Goal: Answer question/provide support

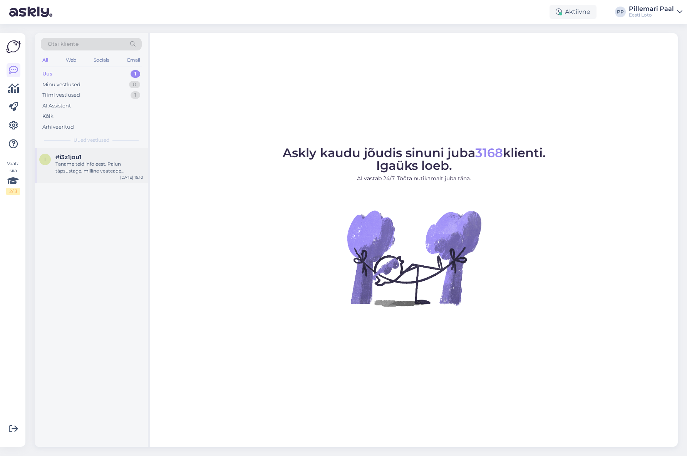
click at [102, 161] on div "Täname teid info eest. Palun täpsustage, milline veateade täpsemalt ilmneb siss…" at bounding box center [99, 168] width 88 height 14
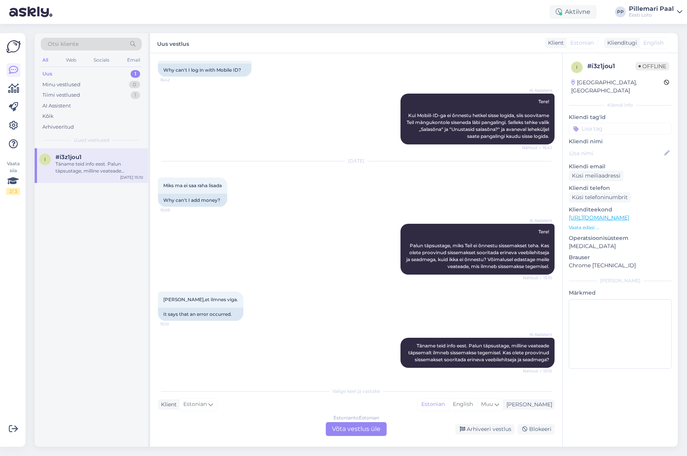
scroll to position [224, 0]
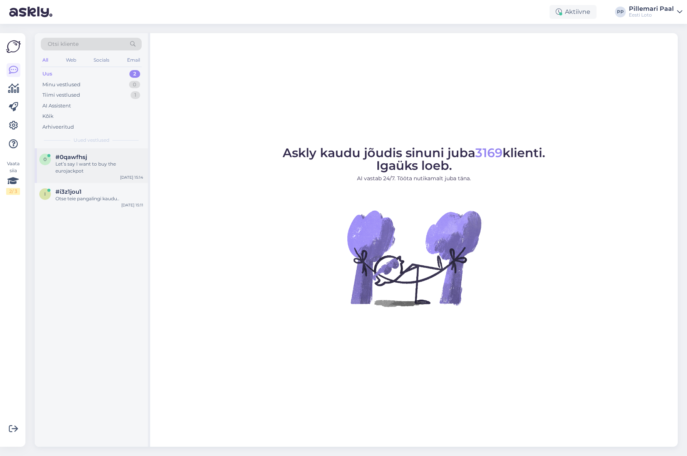
click at [90, 166] on div "Let’s say I want to buy the eurojackpot" at bounding box center [99, 168] width 88 height 14
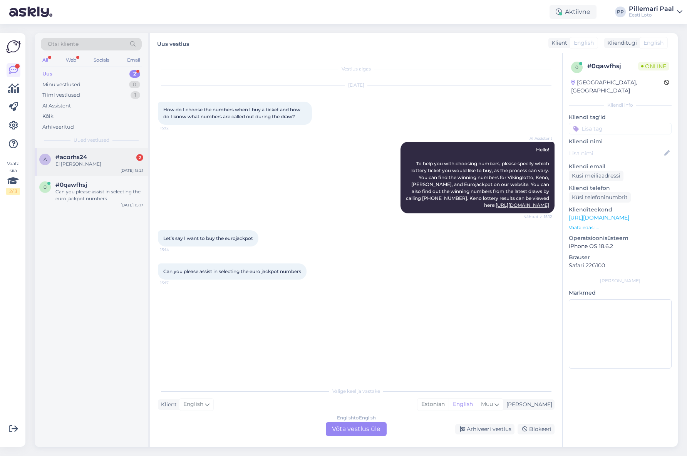
click at [94, 160] on div "#acorhs24 2" at bounding box center [99, 157] width 88 height 7
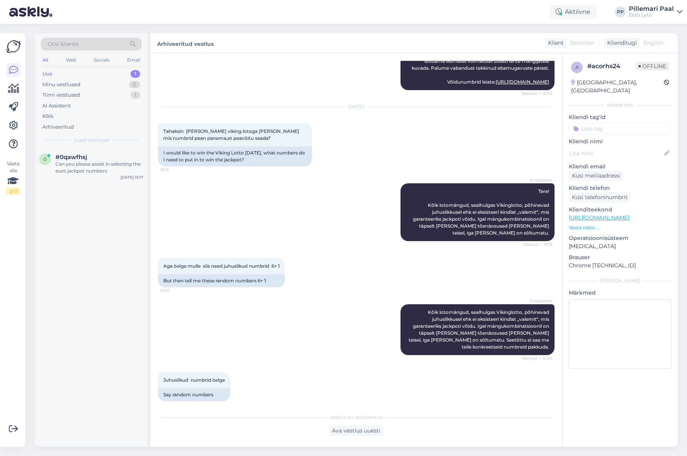
scroll to position [638, 0]
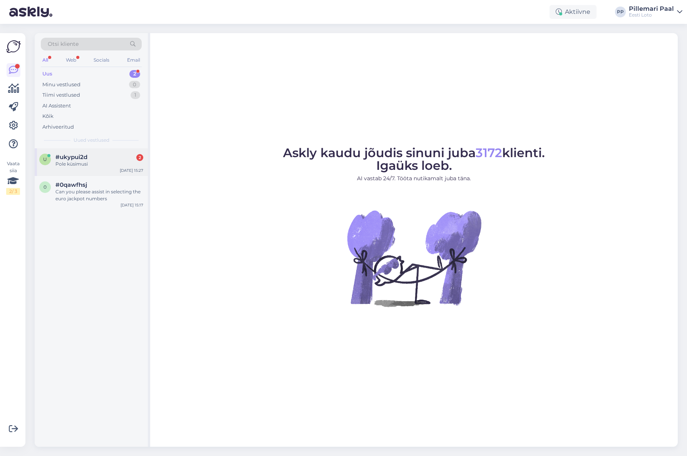
click at [86, 159] on span "#ukypui2d" at bounding box center [71, 157] width 32 height 7
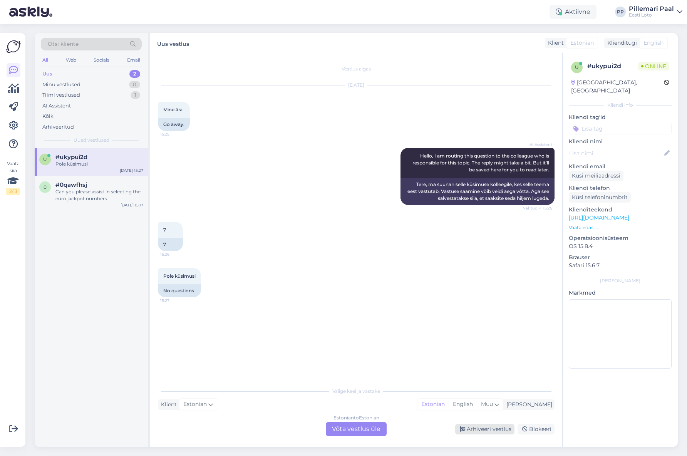
click at [481, 430] on div "Arhiveeri vestlus" at bounding box center [484, 429] width 59 height 10
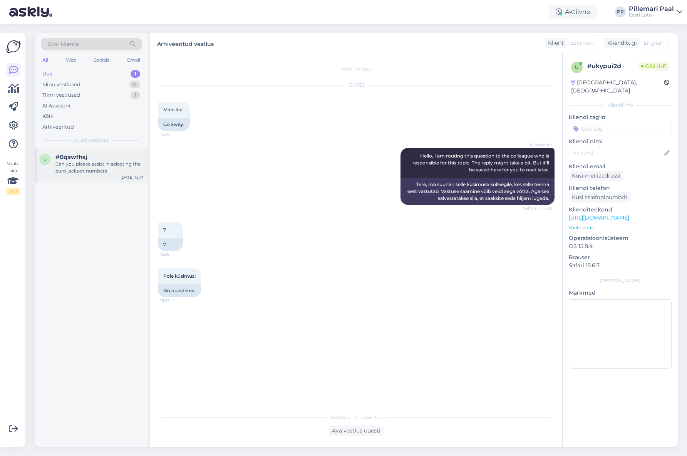
click at [111, 168] on div "Can you please assist in selecting the euro jackpot numbers" at bounding box center [99, 168] width 88 height 14
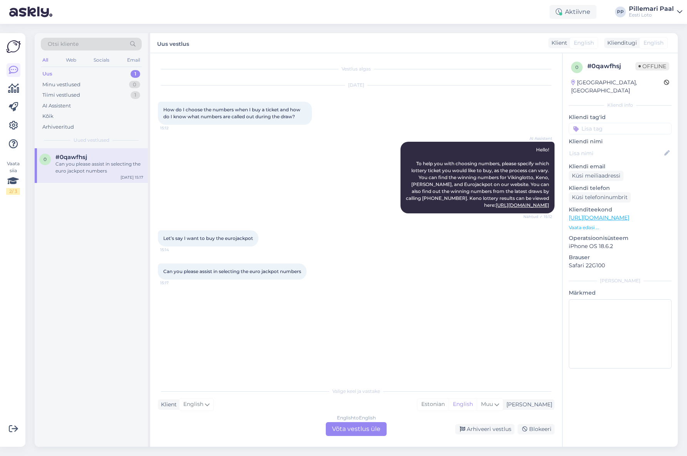
click at [69, 43] on span "Otsi kliente" at bounding box center [63, 44] width 31 height 8
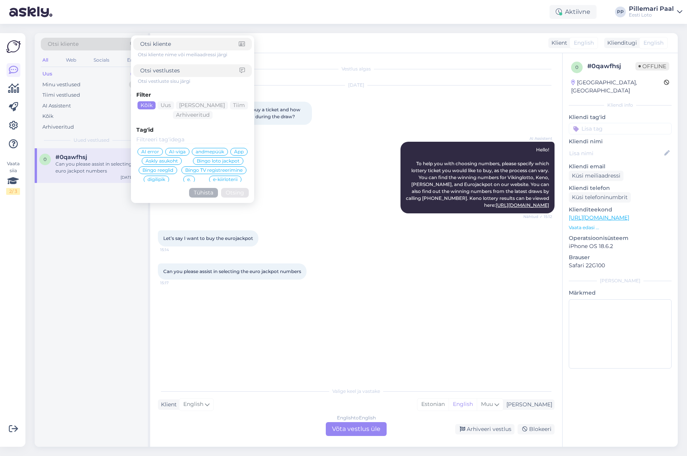
click at [170, 69] on input at bounding box center [189, 71] width 99 height 8
type input "pileti ostmiseks"
click button "Otsing" at bounding box center [235, 193] width 28 height 10
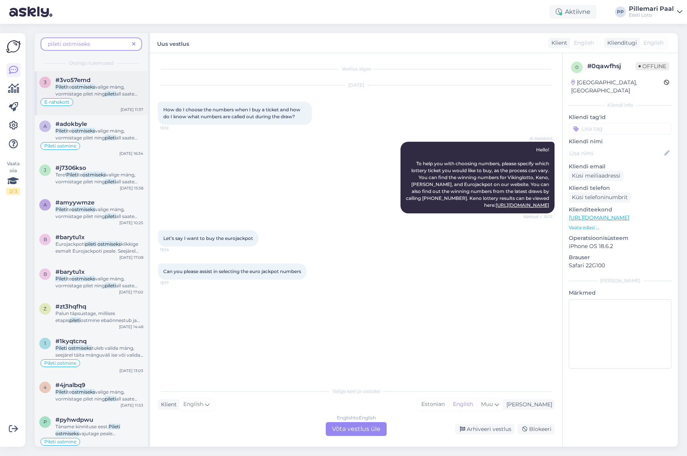
click at [95, 97] on div "Pileti te ostmiseks valige mäng, vormistage pilet ning pileti all saate ostu lõ…" at bounding box center [99, 91] width 88 height 14
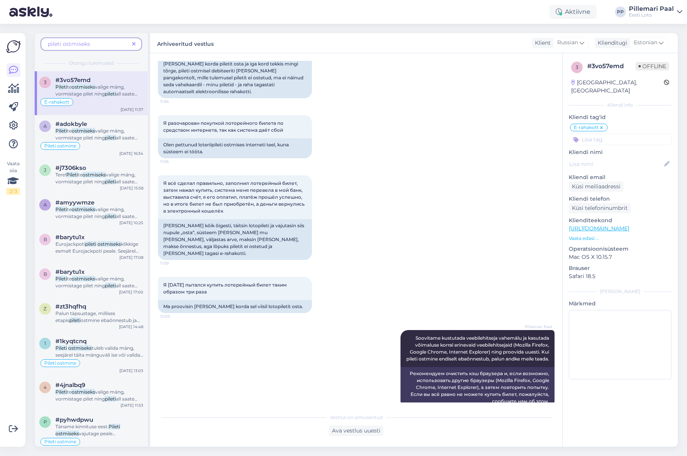
scroll to position [920, 0]
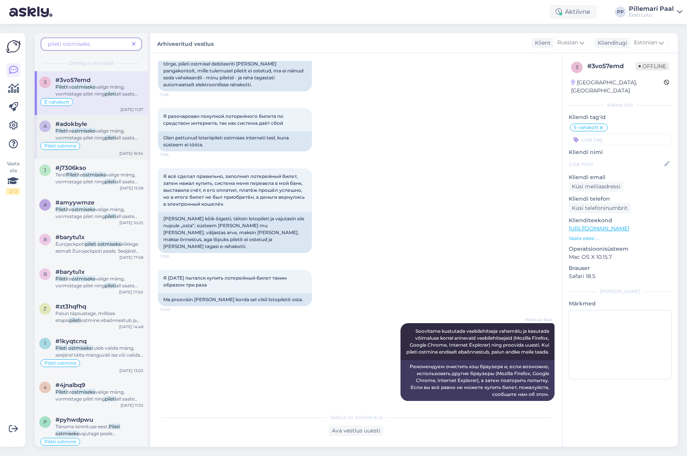
click at [91, 134] on span "valige mäng, vormistage pilet ning" at bounding box center [89, 134] width 69 height 13
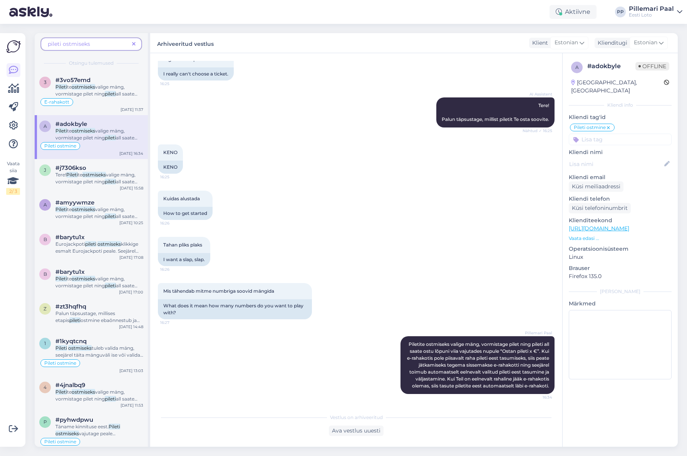
scroll to position [15, 0]
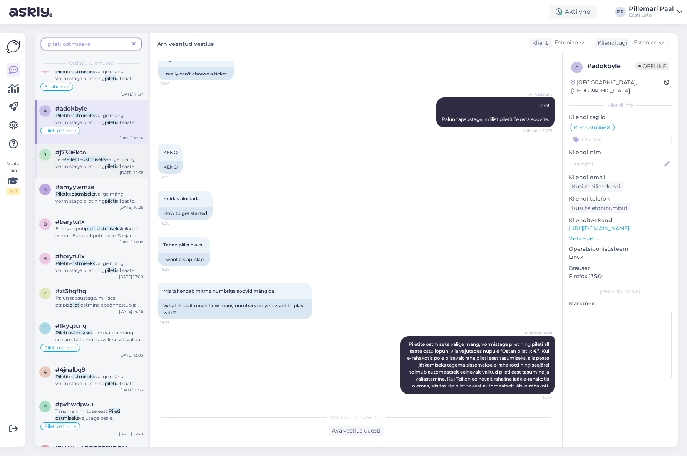
click at [92, 160] on mark "ostmiseks" at bounding box center [94, 159] width 24 height 6
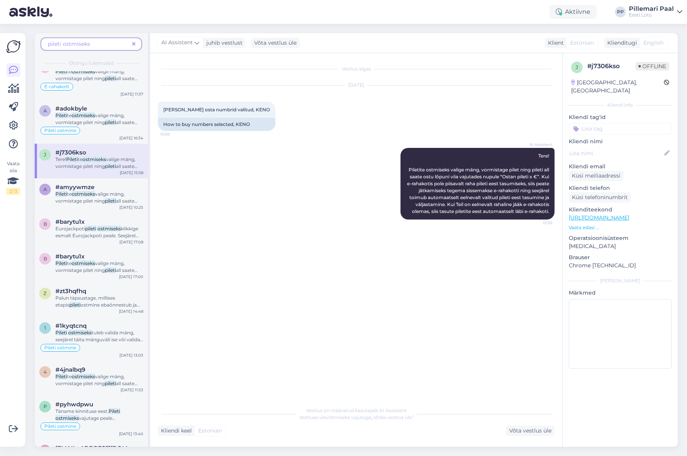
scroll to position [31, 0]
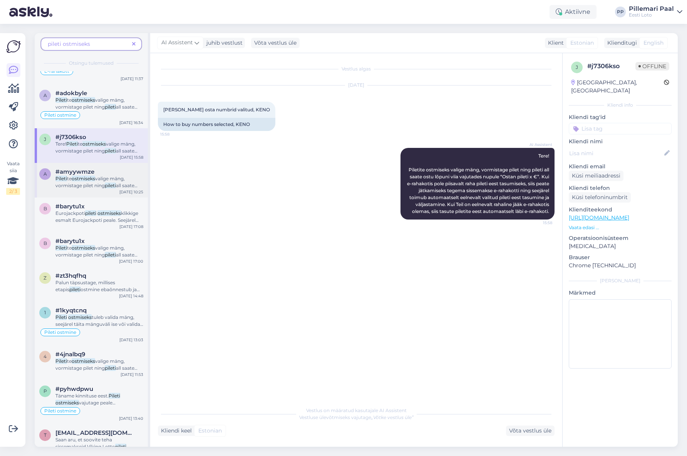
click at [90, 174] on span "#amyywmze" at bounding box center [74, 171] width 39 height 7
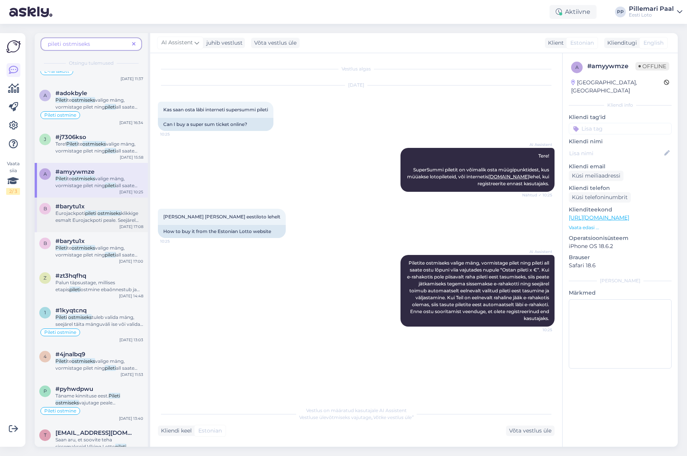
click at [89, 217] on span "klikkige esmalt Eurojackpoti peale. Seejärel valige numbrid välja ning vajutage…" at bounding box center [96, 223] width 83 height 27
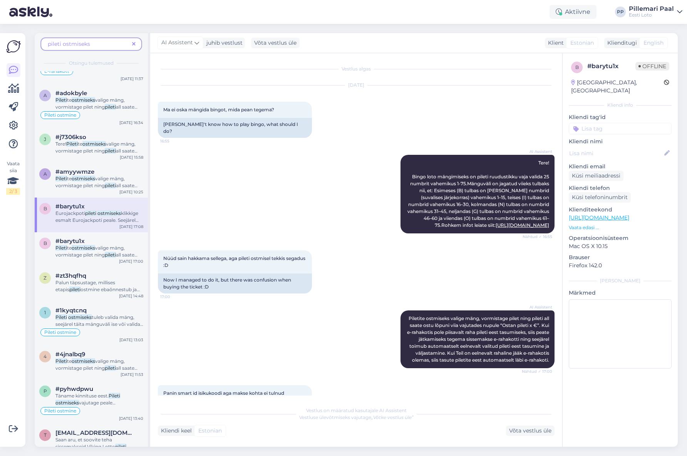
scroll to position [462, 0]
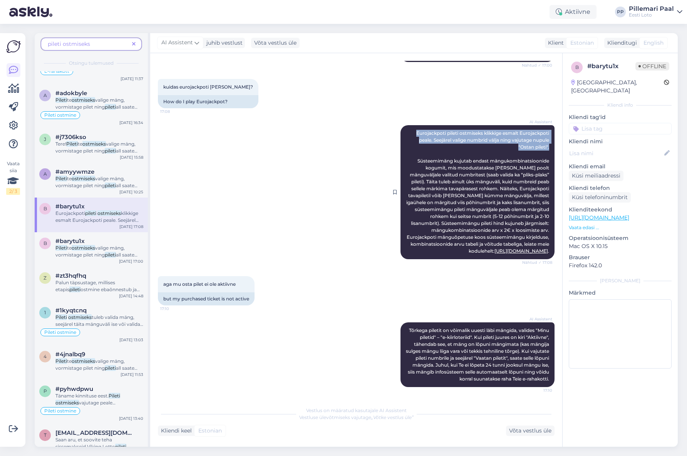
drag, startPoint x: 415, startPoint y: 126, endPoint x: 549, endPoint y: 148, distance: 136.6
click at [551, 140] on div "AI Assistent Eurojackpoti pileti ostmiseks klikkige esmalt Eurojackpoti peale. …" at bounding box center [478, 192] width 154 height 134
copy span "Eurojackpoti pileti ostmiseks klikkige esmalt Eurojackpoti peale. Seejärel vali…"
click at [135, 45] on icon at bounding box center [133, 44] width 3 height 5
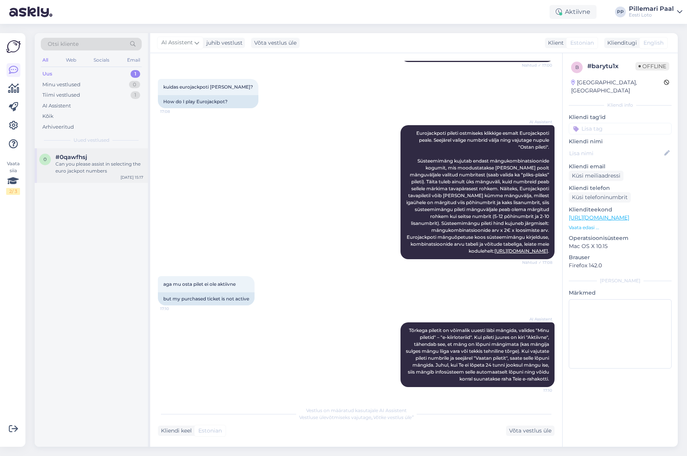
click at [78, 159] on span "#0qawfhsj" at bounding box center [71, 157] width 32 height 7
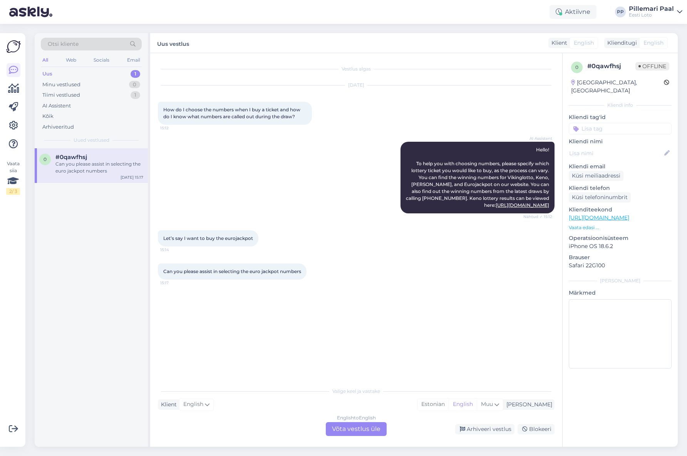
click at [355, 428] on div "English to English Võta vestlus üle" at bounding box center [356, 429] width 61 height 14
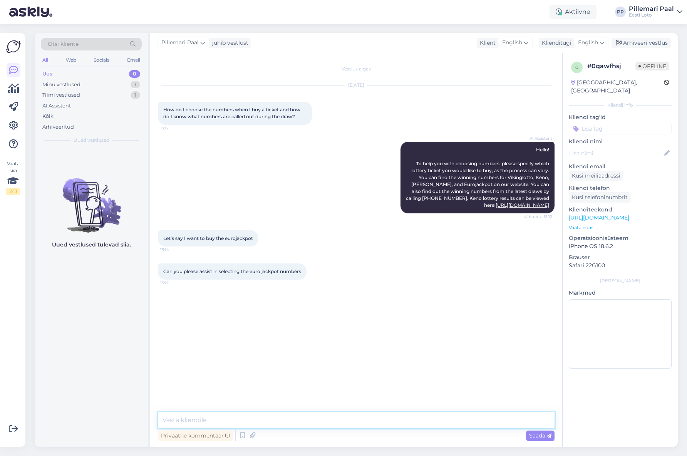
click at [313, 426] on textarea at bounding box center [356, 420] width 397 height 16
paste textarea "Eurojackpoti pileti ostmiseks klikkige esmalt Eurojackpoti peale. Seejärel vali…"
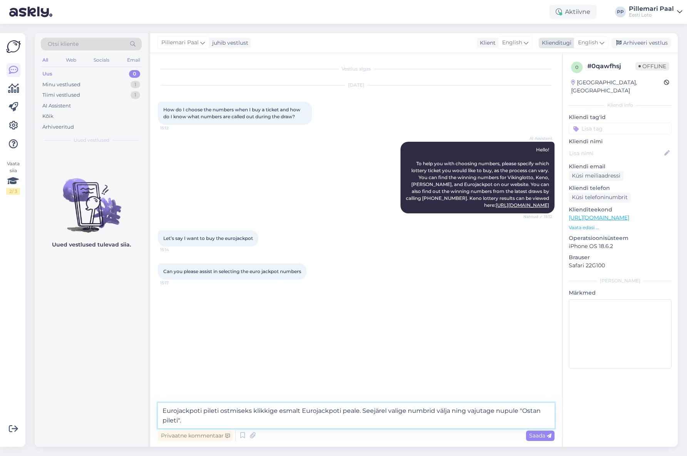
type textarea "Eurojackpoti pileti ostmiseks klikkige esmalt Eurojackpoti peale. Seejärel vali…"
click at [595, 45] on span "English" at bounding box center [588, 43] width 20 height 8
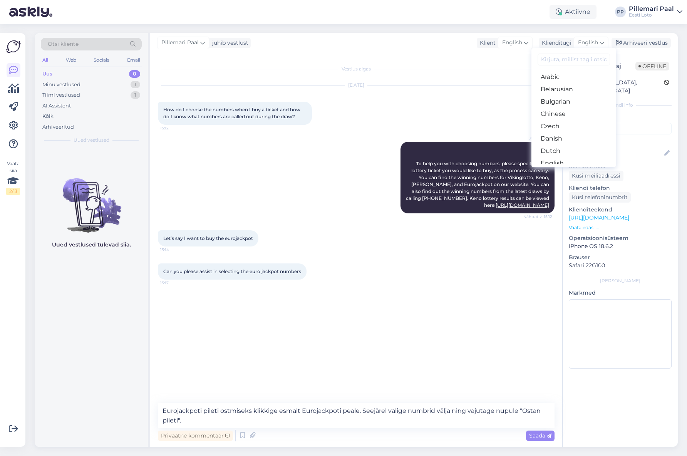
click at [581, 59] on input at bounding box center [574, 60] width 72 height 12
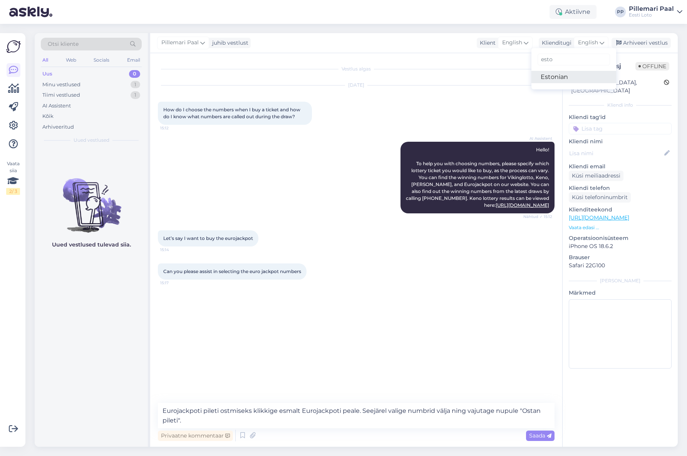
type input "esto"
click at [576, 72] on link "Estonian" at bounding box center [574, 77] width 85 height 12
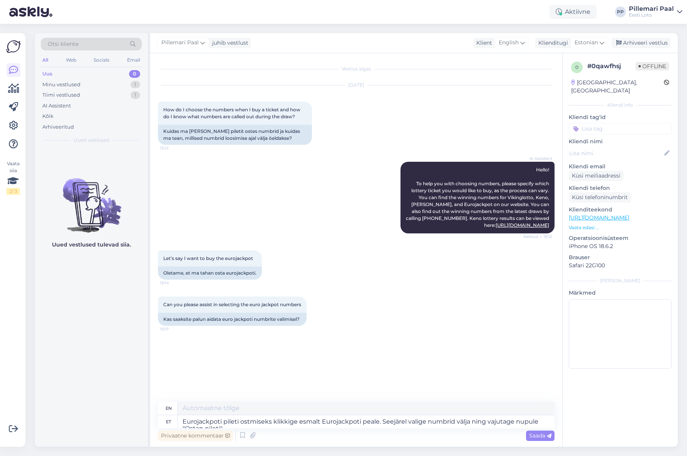
type textarea "To buy a Eurojackpot ticket, first click on Eurojackpot. Then select the number…"
click at [260, 420] on textarea "Eurojackpoti pileti ostmiseks klikkige esmalt Eurojackpoti peale. Seejärel vali…" at bounding box center [366, 421] width 377 height 13
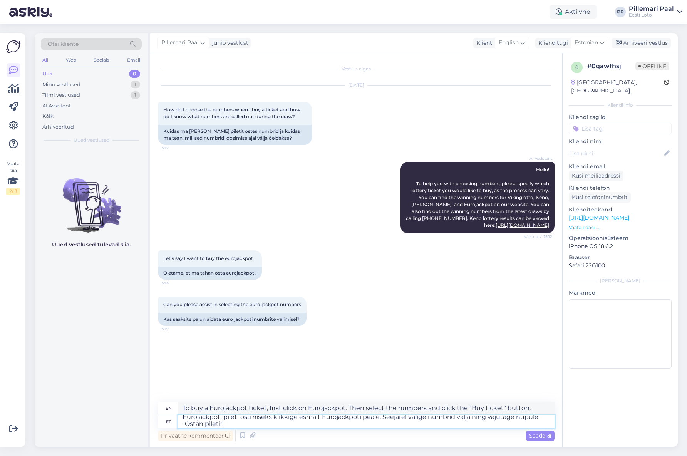
scroll to position [7, 0]
click at [539, 435] on span "Saada" at bounding box center [540, 435] width 22 height 7
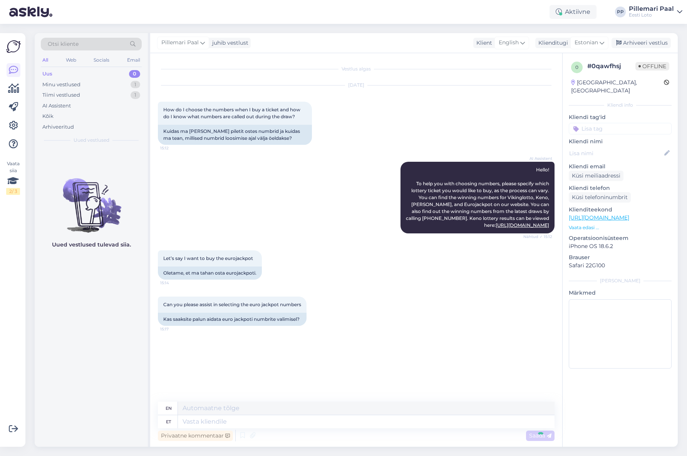
scroll to position [0, 0]
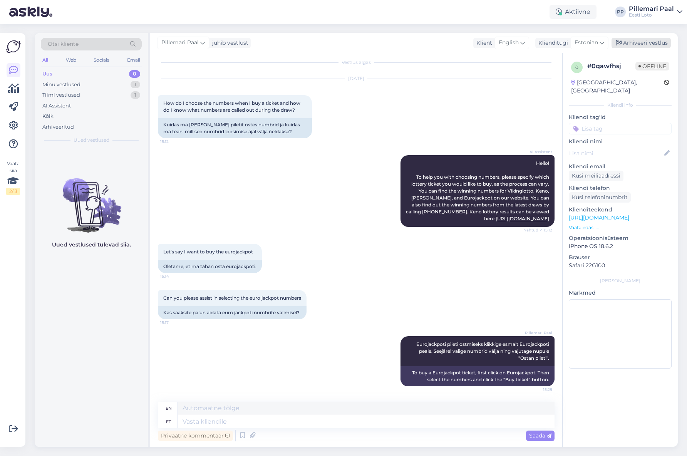
click at [643, 43] on div "Arhiveeri vestlus" at bounding box center [641, 43] width 59 height 10
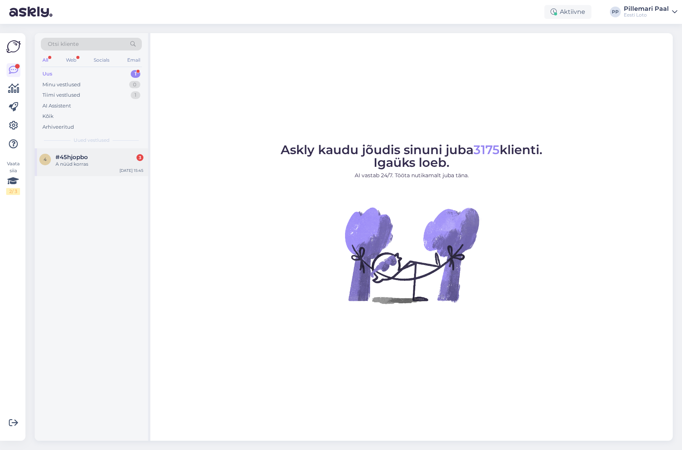
click at [100, 167] on div "A nüüd korras" at bounding box center [99, 164] width 88 height 7
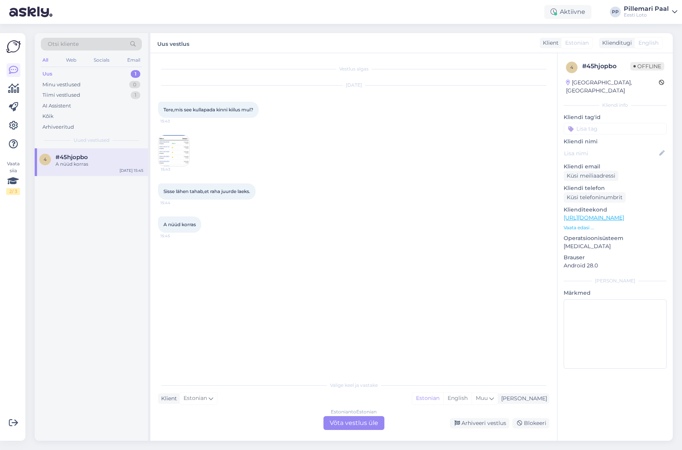
click at [173, 151] on img at bounding box center [173, 150] width 31 height 31
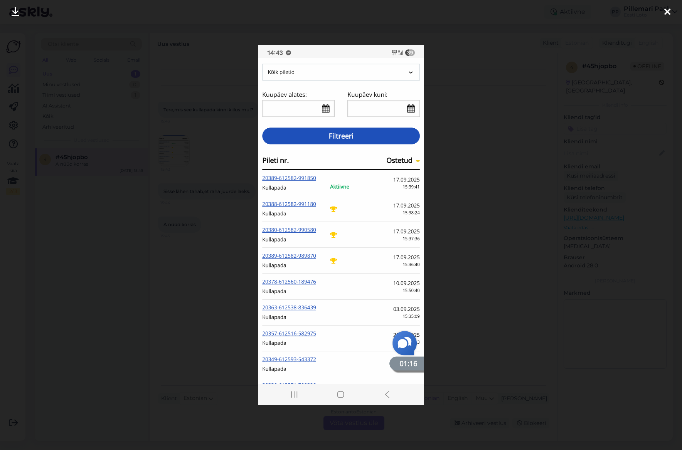
click at [469, 161] on div at bounding box center [341, 225] width 682 height 450
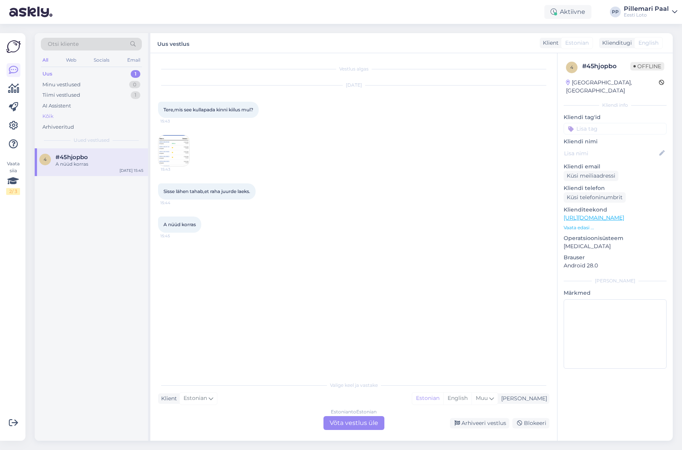
click at [70, 115] on div "Kõik" at bounding box center [91, 116] width 101 height 11
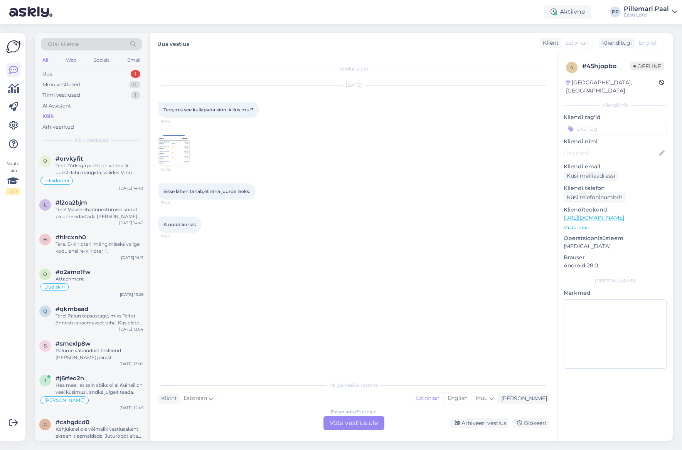
scroll to position [381, 0]
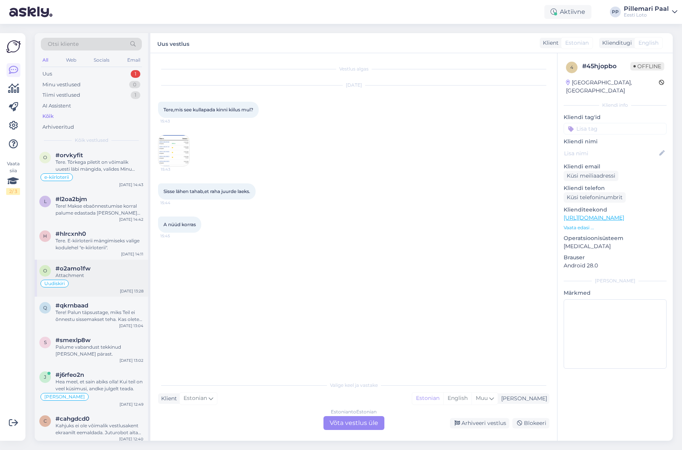
click at [116, 282] on div "Uudiskiri" at bounding box center [91, 283] width 104 height 9
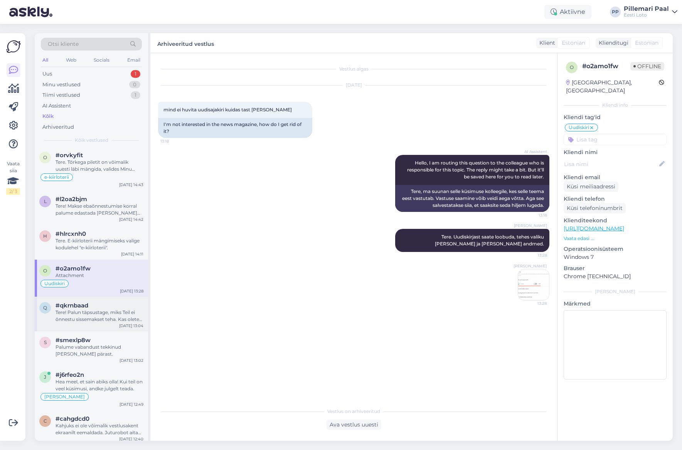
click at [96, 314] on div "Tere! Palun täpsustage, miks Teil ei õnnestu sissemakset teha. Kas olete proovi…" at bounding box center [99, 316] width 88 height 14
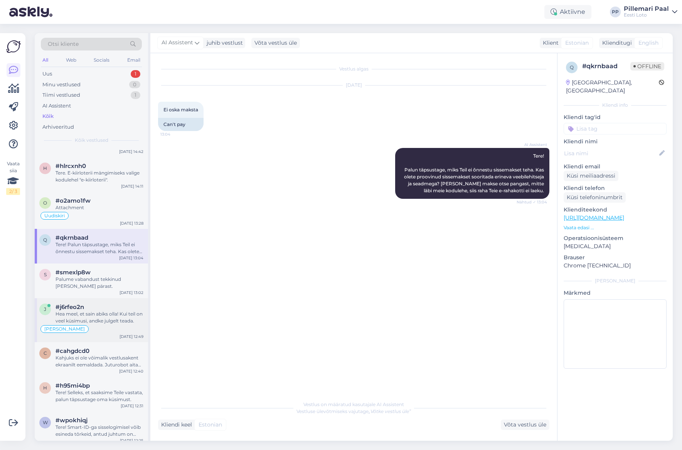
scroll to position [450, 0]
click at [103, 318] on div "Hea meel, et sain abiks olla! Kui teil on veel küsimusi, andke julgelt teada." at bounding box center [99, 316] width 88 height 14
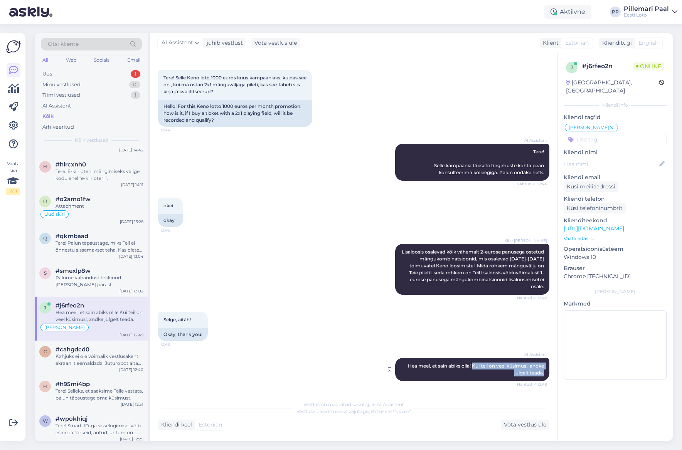
drag, startPoint x: 470, startPoint y: 367, endPoint x: 546, endPoint y: 374, distance: 76.2
click at [546, 374] on div "AI Assistent Hea meel, et sain abiks olla! Kui teil on veel küsimusi, andke jul…" at bounding box center [472, 369] width 154 height 23
copy span "Kui teil on veel küsimusi, andke julgelt teada."
click at [55, 76] on div "Uus 1" at bounding box center [91, 74] width 101 height 11
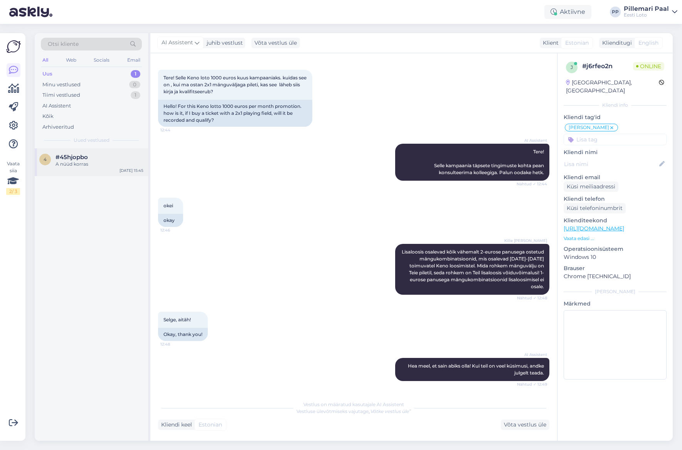
click at [74, 157] on span "#45hjopbo" at bounding box center [71, 157] width 32 height 7
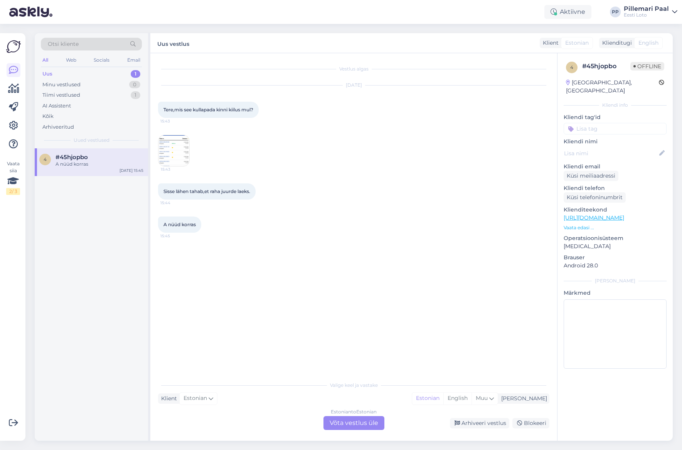
click at [349, 419] on div "Estonian to Estonian Võta vestlus üle" at bounding box center [353, 423] width 61 height 14
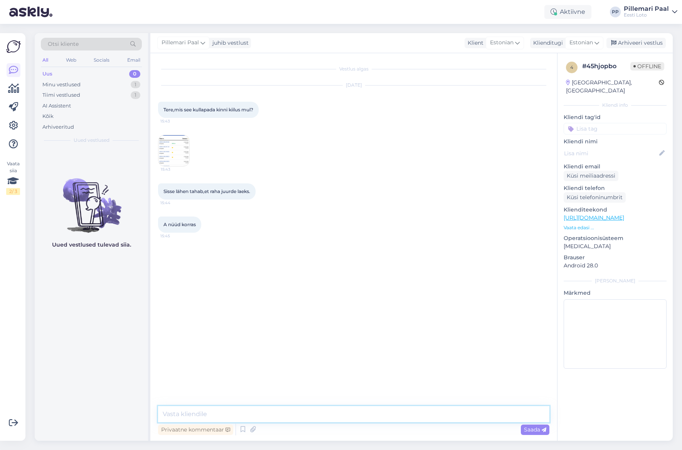
click at [436, 413] on textarea at bounding box center [353, 414] width 391 height 16
paste textarea "Kui teil on veel küsimusi, andke julgelt teada."
click at [163, 412] on textarea "Kui teil on veel küsimusi, andke julgelt teada." at bounding box center [353, 414] width 391 height 16
click at [334, 418] on textarea "Tere! Kui teil on veel küsimusi, andke julgelt teada." at bounding box center [353, 414] width 391 height 16
click at [339, 416] on textarea "Tere! Kui teil on veel küsimusi, andke julgelt teada." at bounding box center [353, 414] width 391 height 16
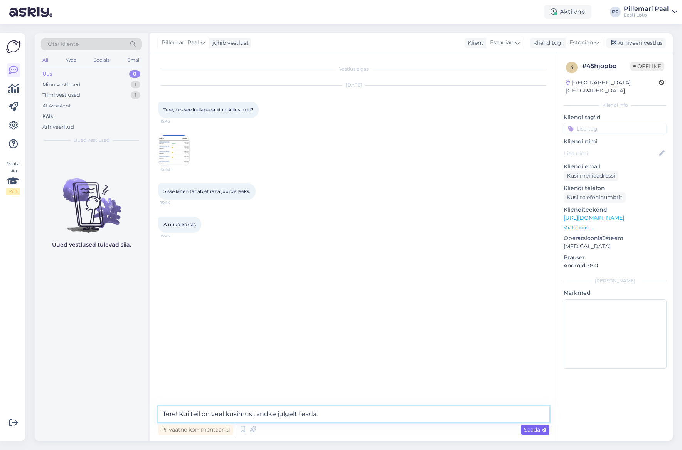
type textarea "Tere! Kui teil on veel küsimusi, andke julgelt teada."
click at [536, 429] on span "Saada" at bounding box center [535, 429] width 22 height 7
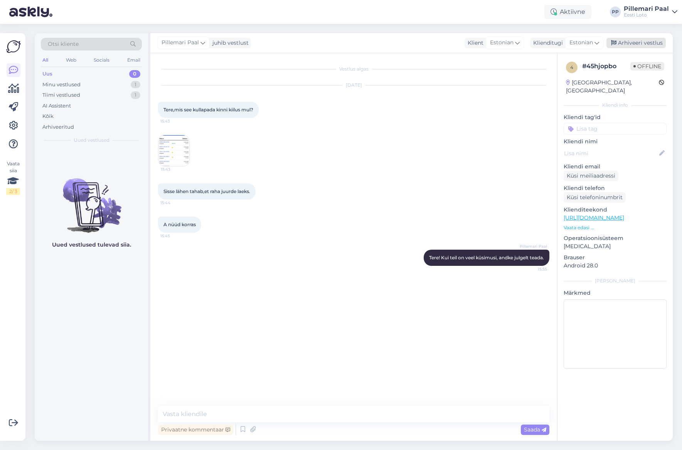
click at [639, 45] on div "Arhiveeri vestlus" at bounding box center [635, 43] width 59 height 10
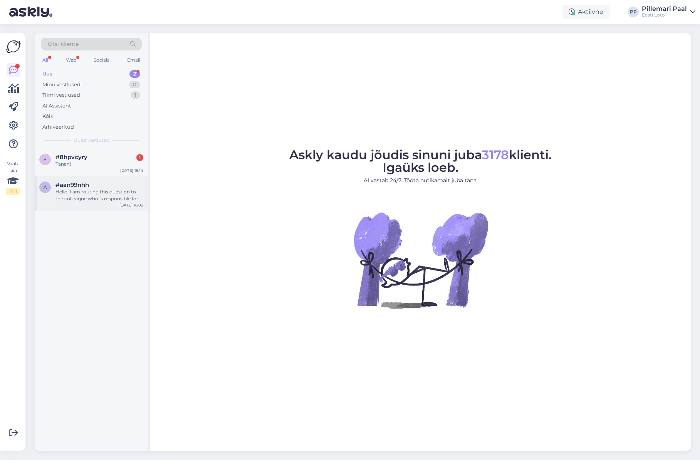
click at [96, 193] on div "Hello, I am routing this question to the colleague who is responsible for this …" at bounding box center [99, 195] width 88 height 14
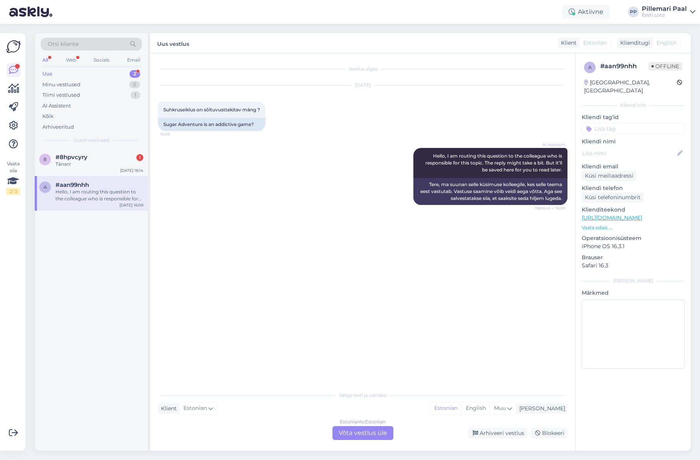
click at [377, 431] on div "Estonian to Estonian Võta vestlus üle" at bounding box center [362, 433] width 61 height 14
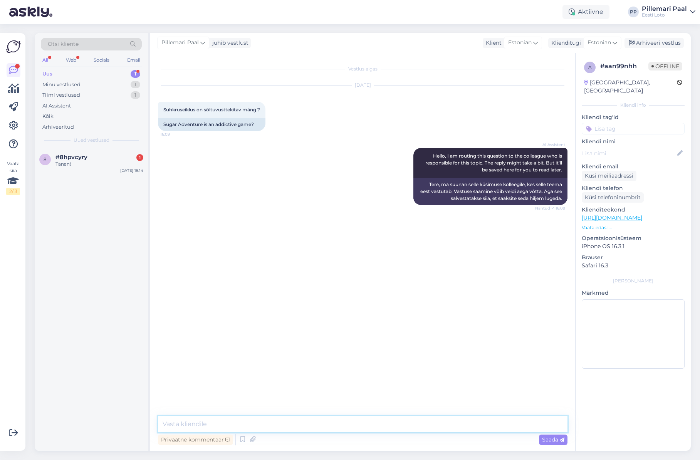
click at [230, 423] on textarea at bounding box center [363, 424] width 410 height 16
paste textarea "Eesti Loto missiooniks on pakkuda kõigile oma mängijatele ehedat mängurõõmu ja …"
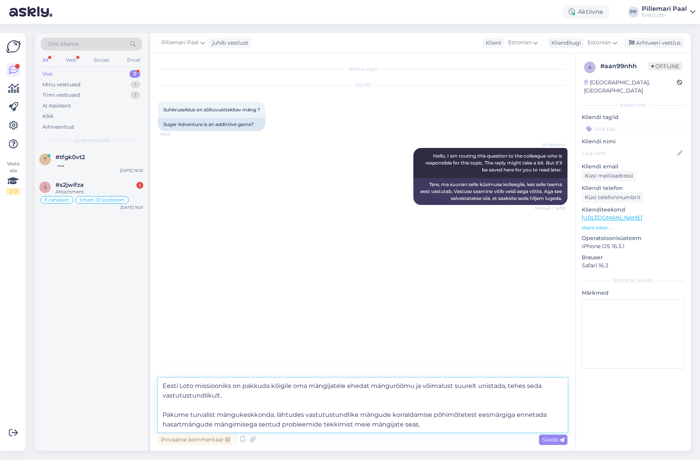
click at [282, 399] on textarea "Eesti Loto missiooniks on pakkuda kõigile oma mängijatele ehedat mängurõõmu ja …" at bounding box center [363, 405] width 410 height 54
click at [271, 405] on textarea "Eesti Loto missiooniks on pakkuda kõigile oma mängijatele ehedat mängurõõmu ja …" at bounding box center [363, 405] width 410 height 54
click at [243, 389] on textarea "Eesti Loto missiooniks on pakkuda kõigile oma mängijatele ehedat mängurõõmu ja …" at bounding box center [363, 405] width 410 height 54
drag, startPoint x: 240, startPoint y: 395, endPoint x: 245, endPoint y: 399, distance: 6.0
click at [240, 395] on textarea "Eesti Loto missiooniks on pakkuda kõigile oma mängijatele ehedat mängurõõmu ja …" at bounding box center [363, 405] width 410 height 54
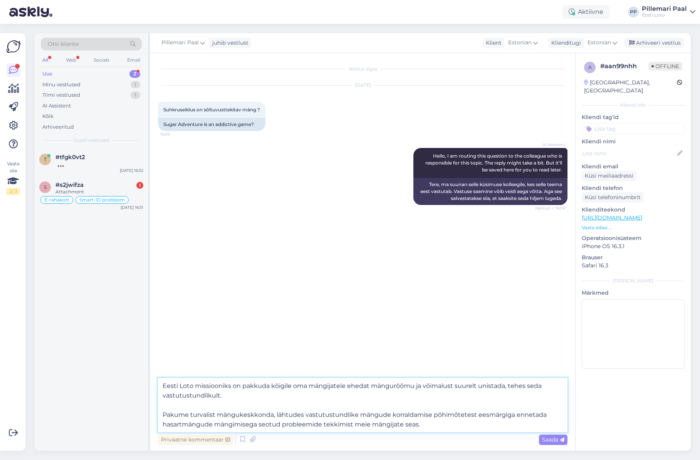
type textarea "Eesti Loto missiooniks on pakkuda kõigile oma mängijatele ehedat mängurõõmu ja …"
click at [441, 425] on textarea "Eesti Loto missiooniks on pakkuda kõigile oma mängijatele ehedat mängurõõmu ja …" at bounding box center [363, 405] width 410 height 54
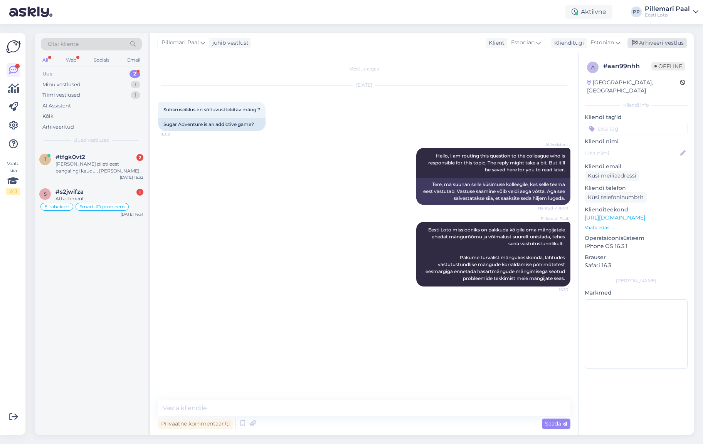
click at [651, 40] on div "Arhiveeri vestlus" at bounding box center [656, 43] width 59 height 10
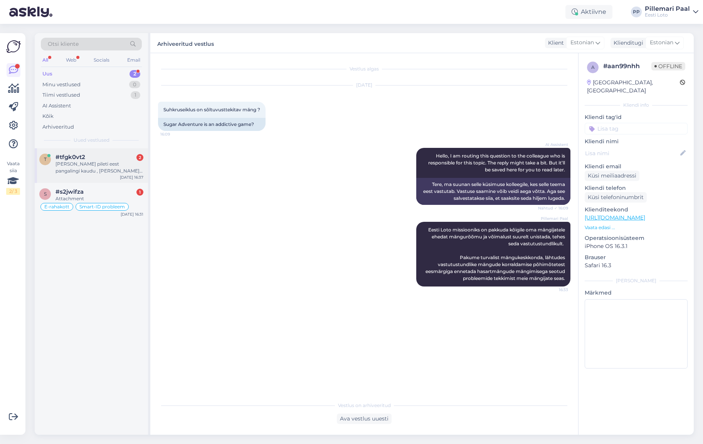
click at [85, 168] on div "[PERSON_NAME] pileti eest pangalingi kaudu , [PERSON_NAME] numbrite valimist." at bounding box center [99, 168] width 88 height 14
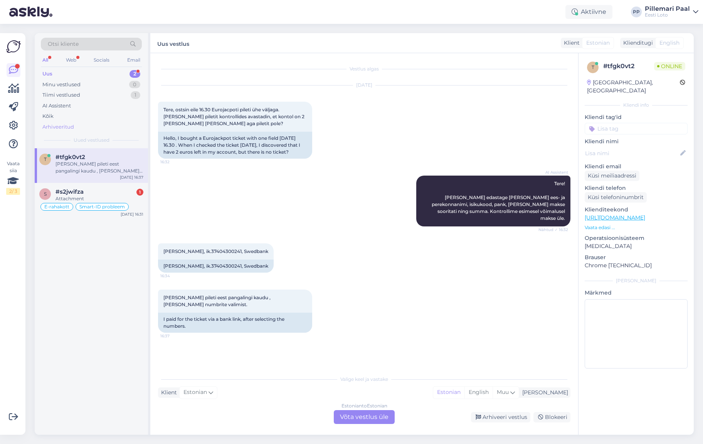
click at [56, 125] on div "Arhiveeritud" at bounding box center [58, 127] width 32 height 8
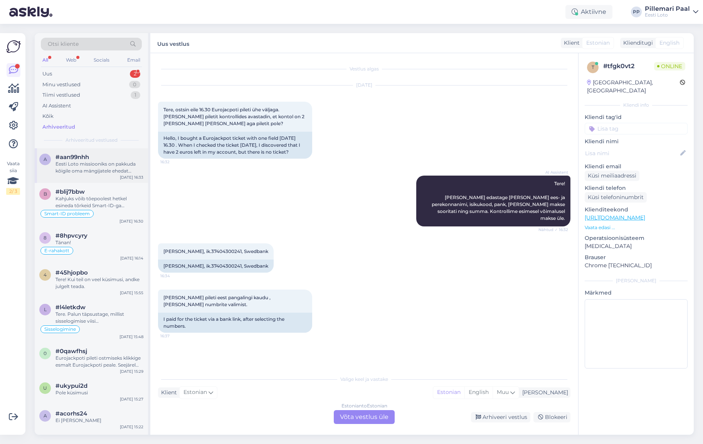
click at [83, 149] on div "a #aan99nhh Eesti Loto missiooniks on pakkuda kõigile oma mängijatele ehedat mä…" at bounding box center [91, 165] width 113 height 35
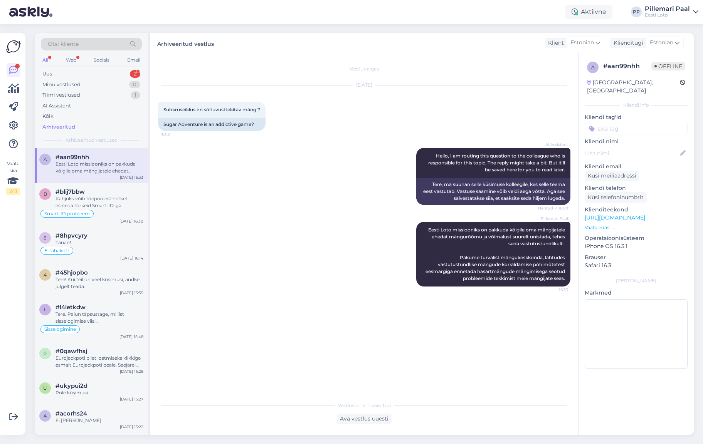
click at [616, 123] on input at bounding box center [635, 129] width 103 height 12
type input "hasart"
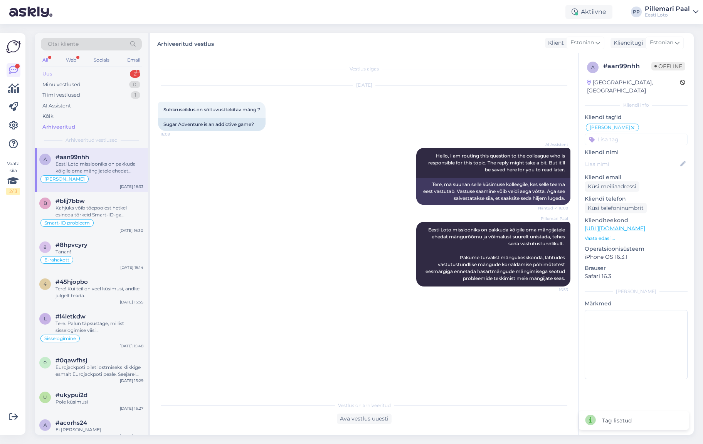
click at [51, 75] on div "Uus" at bounding box center [47, 74] width 10 height 8
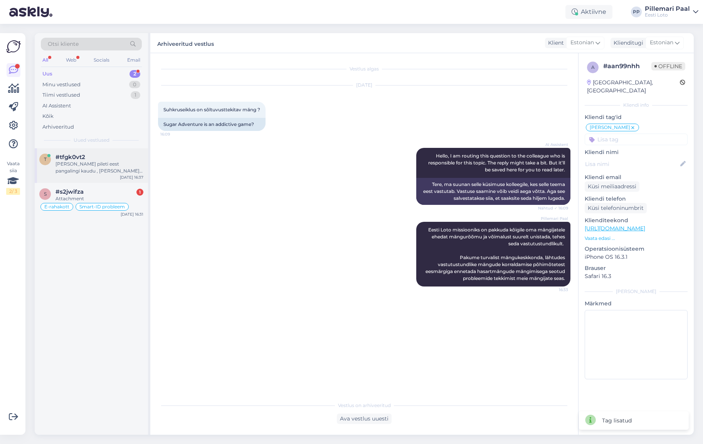
click at [80, 171] on div "[PERSON_NAME] pileti eest pangalingi kaudu , [PERSON_NAME] numbrite valimist." at bounding box center [99, 168] width 88 height 14
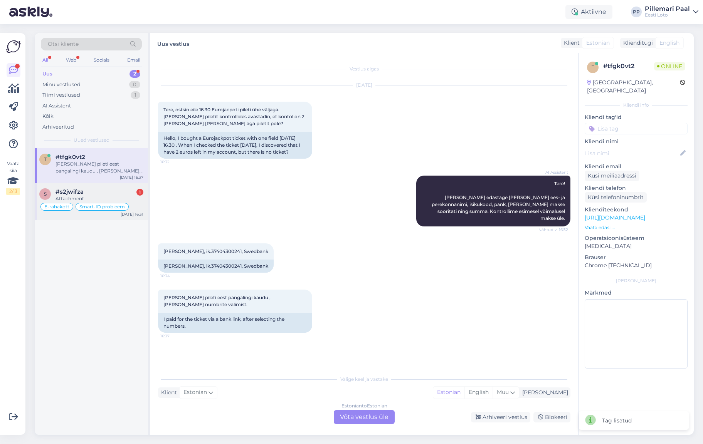
click at [82, 196] on div "Attachment" at bounding box center [99, 198] width 88 height 7
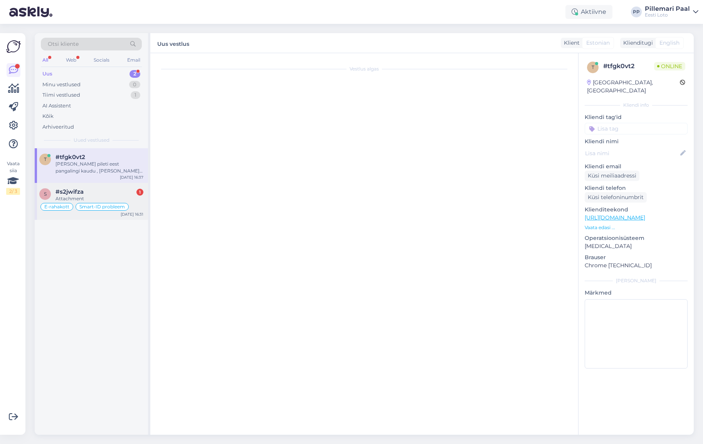
scroll to position [183, 0]
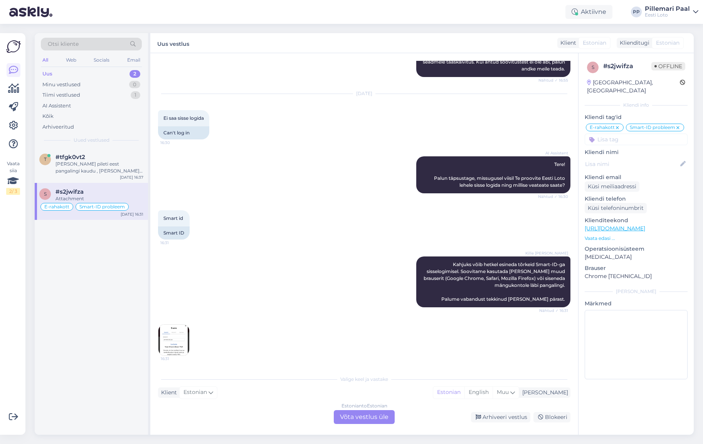
click at [172, 341] on img at bounding box center [173, 340] width 31 height 31
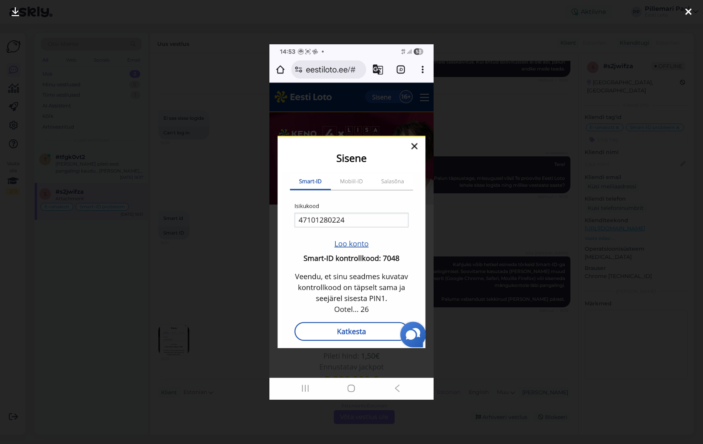
click at [120, 336] on div at bounding box center [351, 222] width 703 height 444
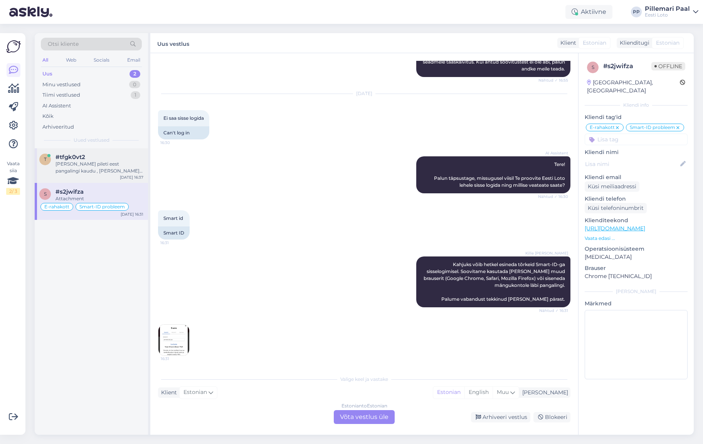
click at [67, 164] on div "[PERSON_NAME] pileti eest pangalingi kaudu , [PERSON_NAME] numbrite valimist." at bounding box center [99, 168] width 88 height 14
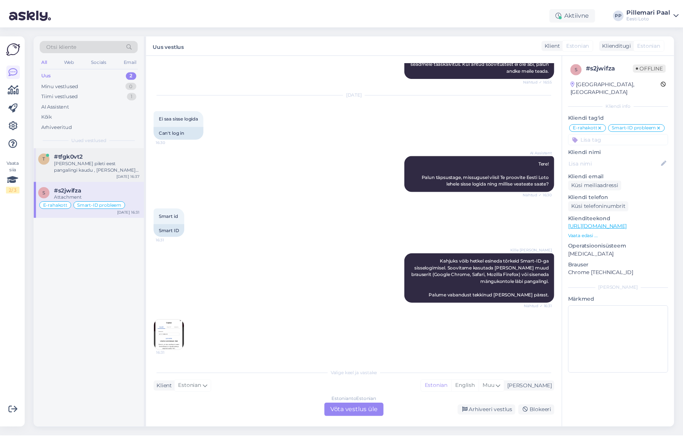
scroll to position [0, 0]
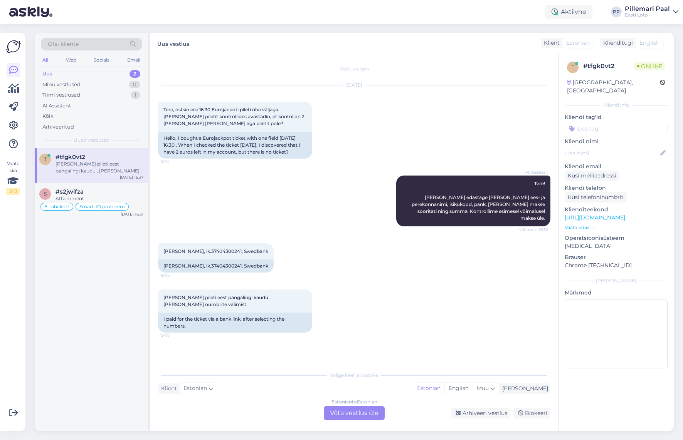
click at [356, 412] on div "Estonian to Estonian Võta vestlus üle" at bounding box center [354, 413] width 61 height 14
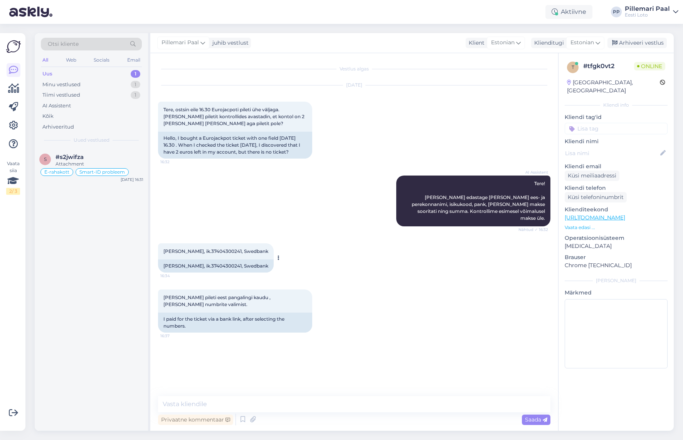
click at [215, 248] on span "[PERSON_NAME], ik.37404300241, Swedbank" at bounding box center [215, 251] width 105 height 6
copy span "37404300241"
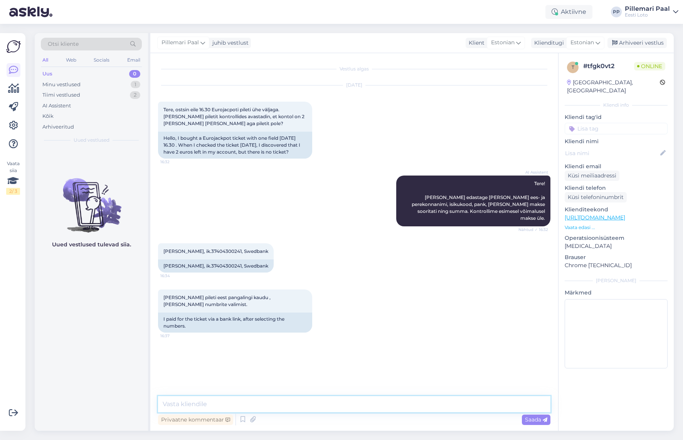
click at [392, 406] on textarea at bounding box center [354, 404] width 392 height 16
type textarea "Täpsemaks kontrollimiseks palun edastage meile maksekorralduse koopia."
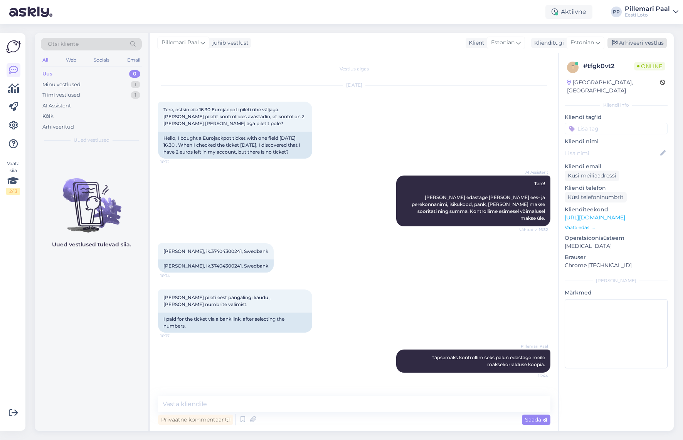
click at [643, 46] on div "Arhiveeri vestlus" at bounding box center [636, 43] width 59 height 10
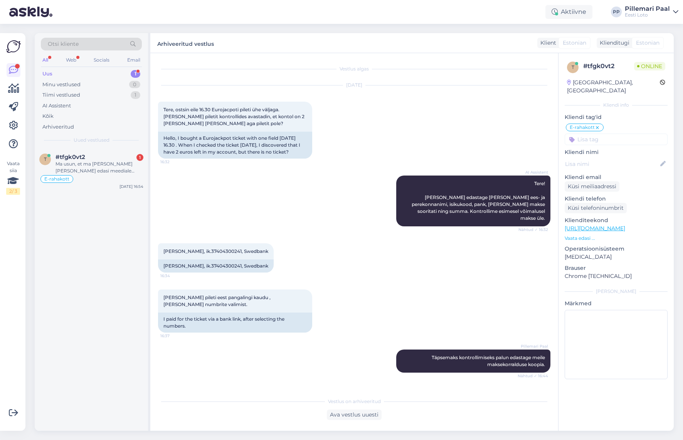
scroll to position [373, 0]
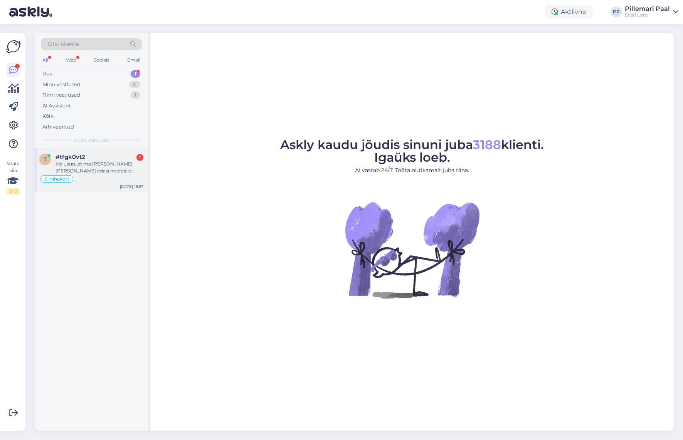
click at [93, 155] on div "#tfgk0vt2 1" at bounding box center [99, 157] width 88 height 7
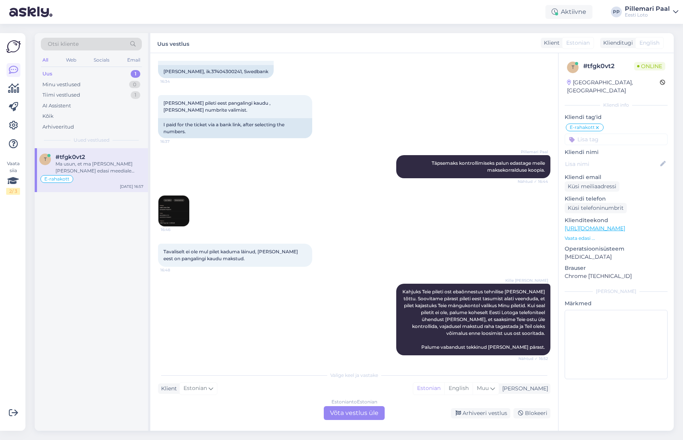
scroll to position [199, 0]
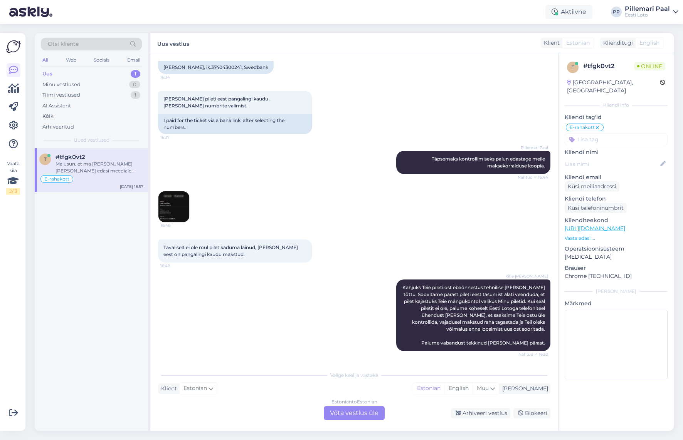
click at [171, 192] on img at bounding box center [173, 206] width 31 height 31
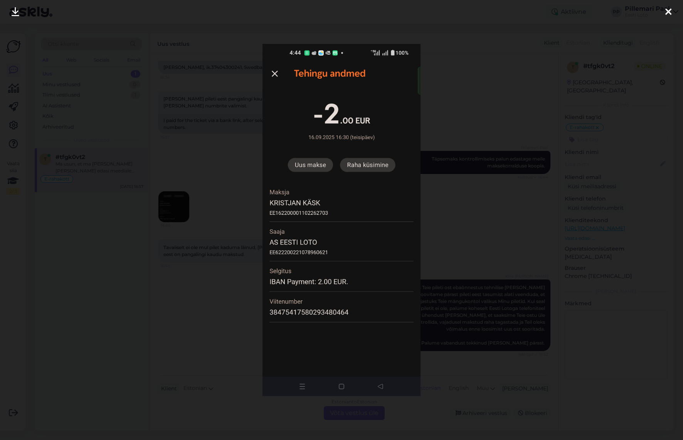
click at [454, 244] on div at bounding box center [341, 220] width 683 height 440
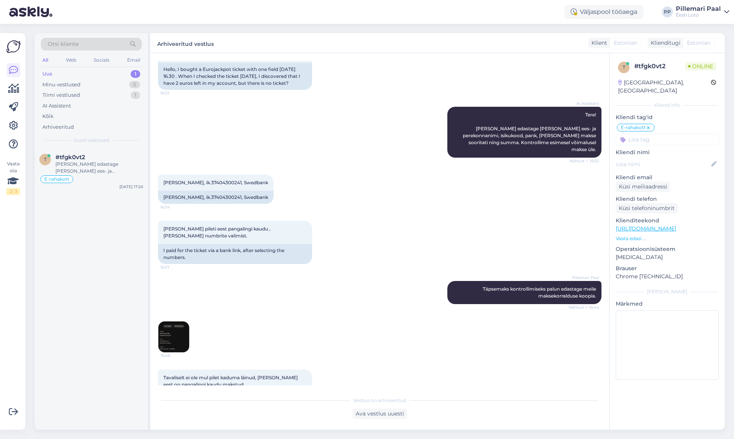
scroll to position [0, 0]
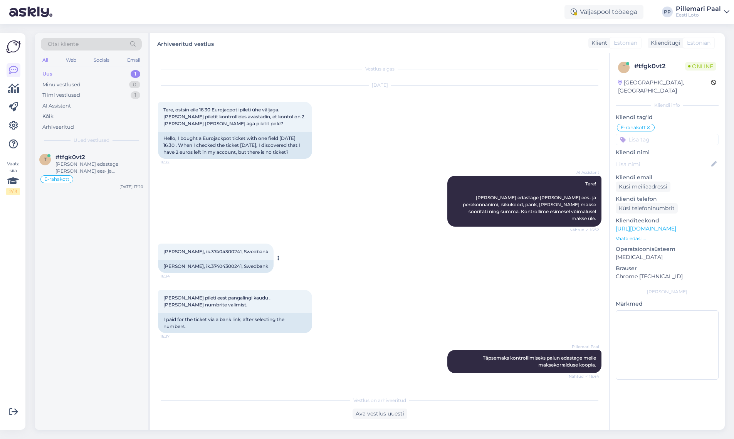
click at [208, 248] on span "[PERSON_NAME], ik.37404300241, Swedbank" at bounding box center [215, 251] width 105 height 6
copy span "37404300241"
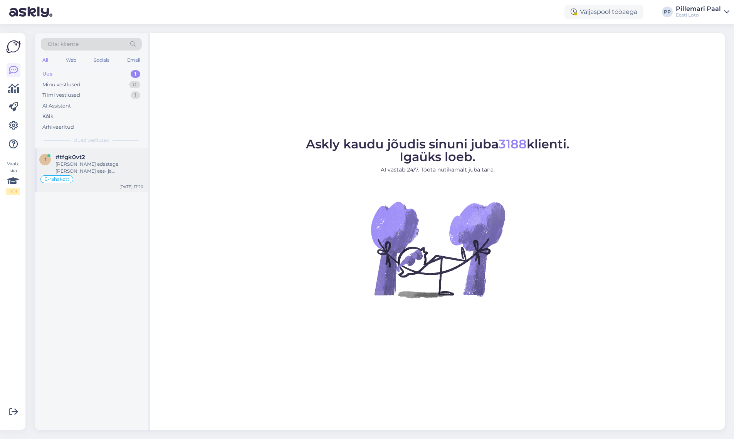
click at [102, 168] on div "[PERSON_NAME] edastage [PERSON_NAME] ees- ja perekonnanimi, isikukood, pank, [P…" at bounding box center [99, 168] width 88 height 14
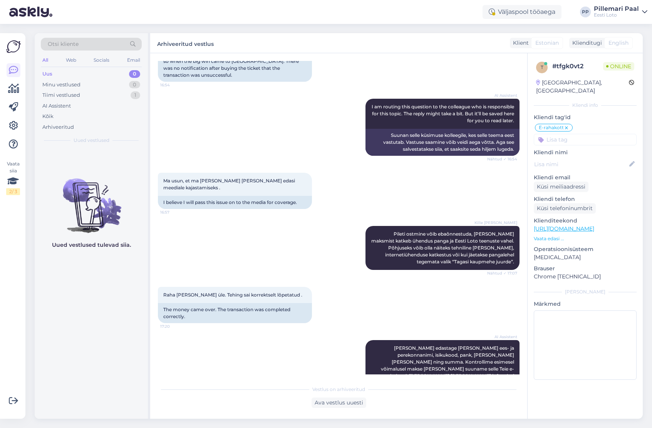
scroll to position [567, 0]
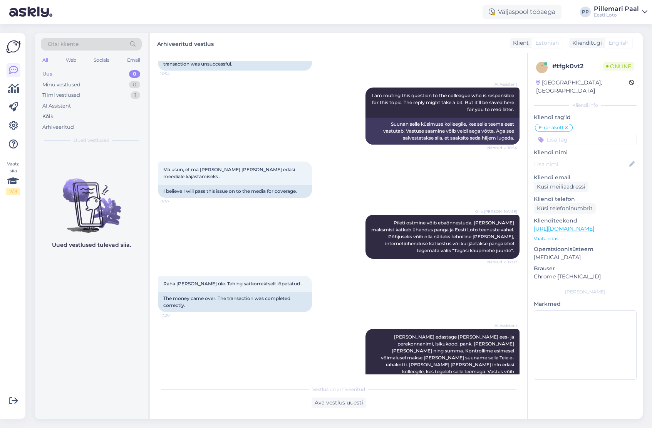
drag, startPoint x: 17, startPoint y: 67, endPoint x: 12, endPoint y: 49, distance: 18.4
click at [17, 67] on icon at bounding box center [13, 69] width 9 height 9
click at [20, 49] on img at bounding box center [13, 46] width 15 height 15
click at [12, 90] on icon at bounding box center [13, 88] width 11 height 9
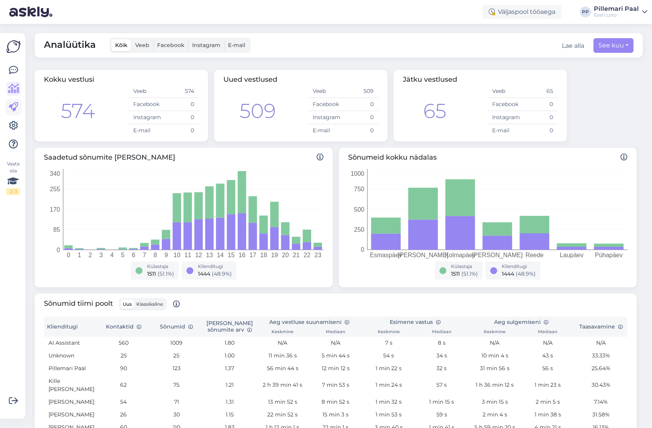
click at [13, 111] on icon at bounding box center [13, 106] width 9 height 9
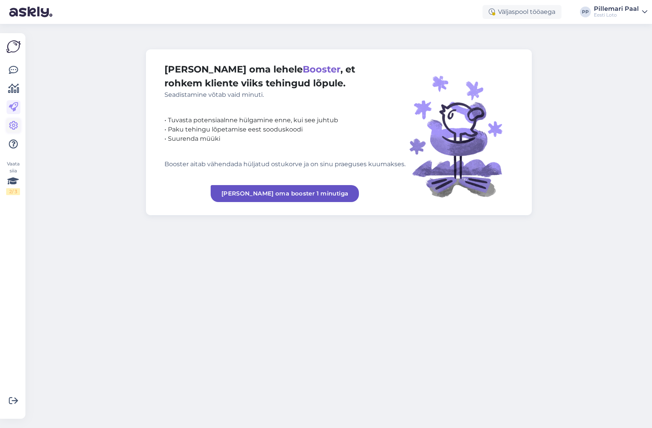
click at [11, 126] on icon at bounding box center [13, 125] width 9 height 9
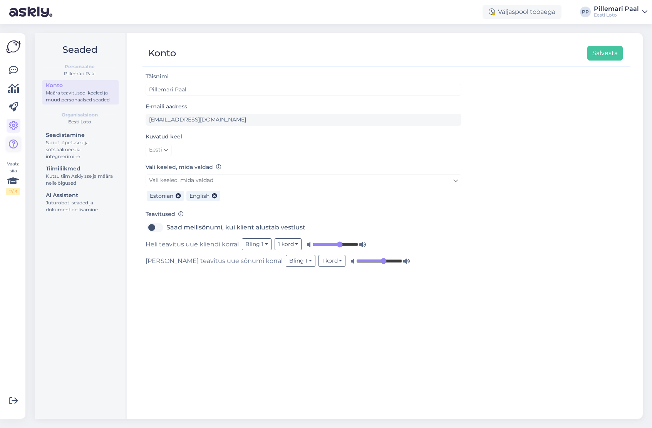
click at [13, 144] on icon at bounding box center [13, 143] width 9 height 9
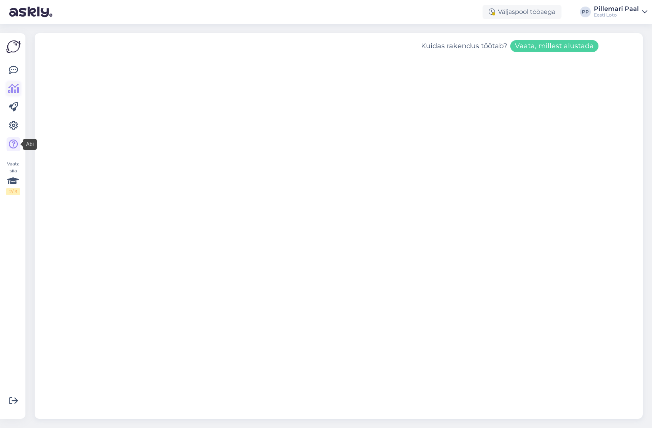
click at [10, 87] on icon at bounding box center [13, 88] width 11 height 9
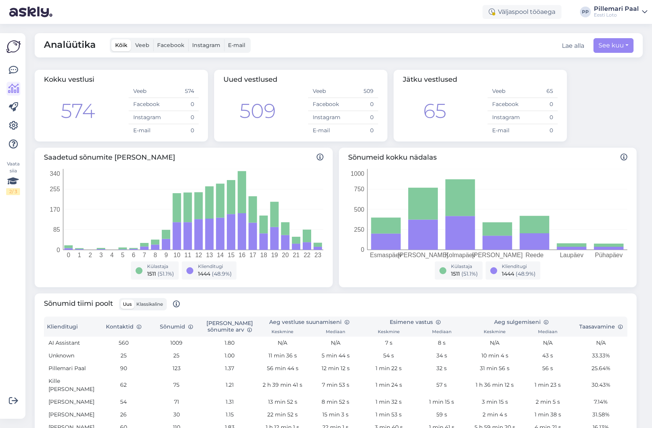
click at [245, 44] on label "E-mail" at bounding box center [236, 45] width 25 height 12
click at [224, 39] on input "E-mail" at bounding box center [224, 39] width 0 height 0
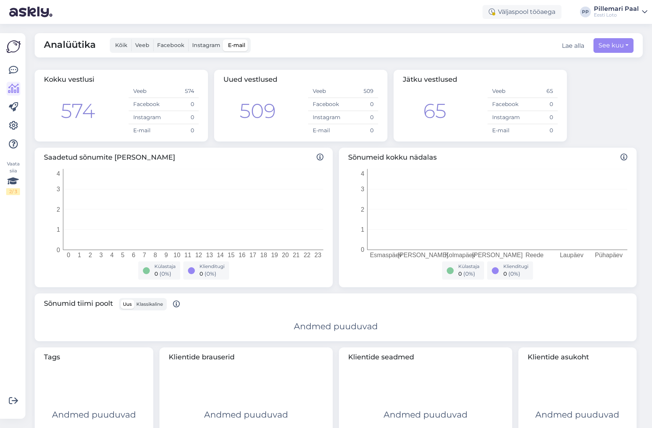
click at [200, 45] on span "Instagram" at bounding box center [206, 45] width 28 height 7
click at [188, 39] on input "Instagram" at bounding box center [188, 39] width 0 height 0
click at [166, 48] on span "Facebook" at bounding box center [170, 45] width 27 height 7
click at [153, 39] on input "Facebook" at bounding box center [153, 39] width 0 height 0
click at [140, 45] on span "Veeb" at bounding box center [142, 45] width 14 height 7
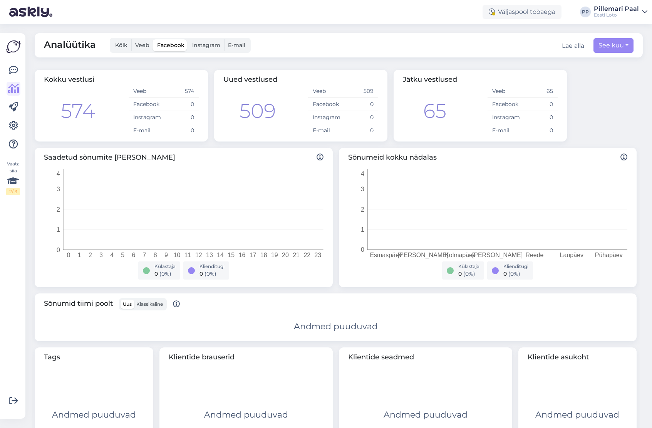
click at [131, 39] on input "Veeb" at bounding box center [131, 39] width 0 height 0
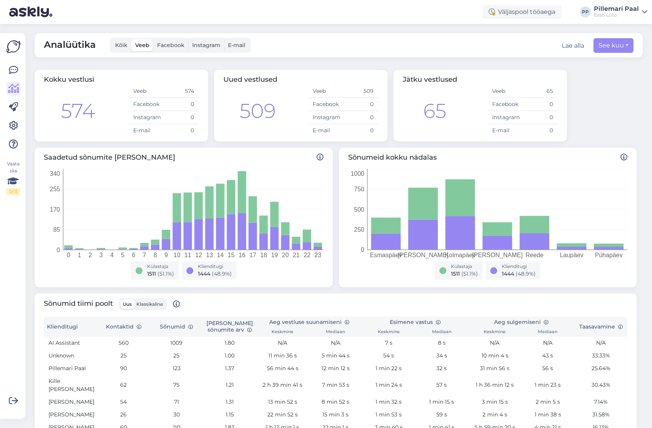
click at [123, 46] on span "Kõik" at bounding box center [121, 45] width 12 height 7
click at [111, 39] on input "Kõik" at bounding box center [111, 39] width 0 height 0
